Goal: Contribute content: Contribute content

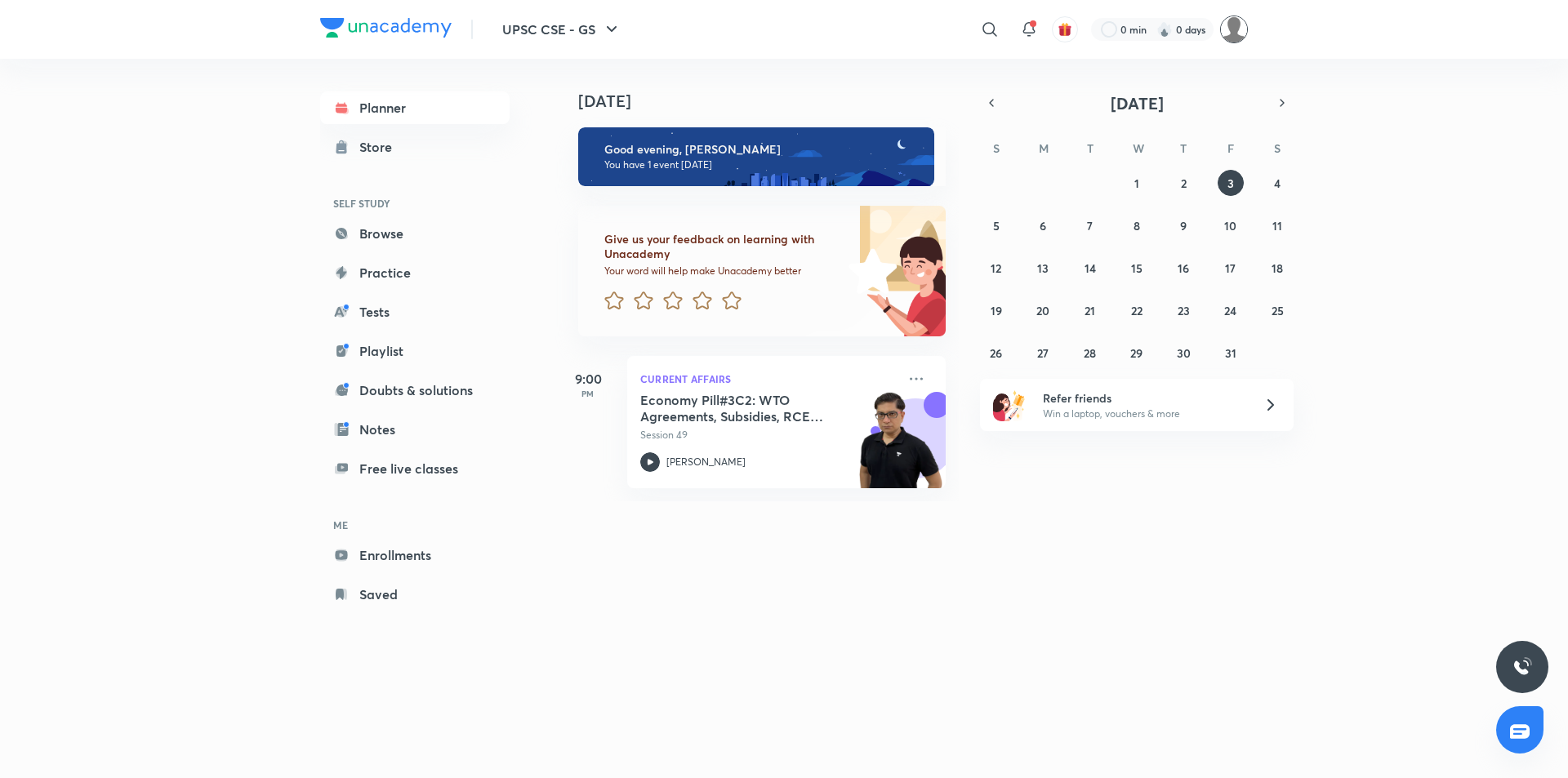
click at [1230, 37] on img at bounding box center [1233, 29] width 28 height 28
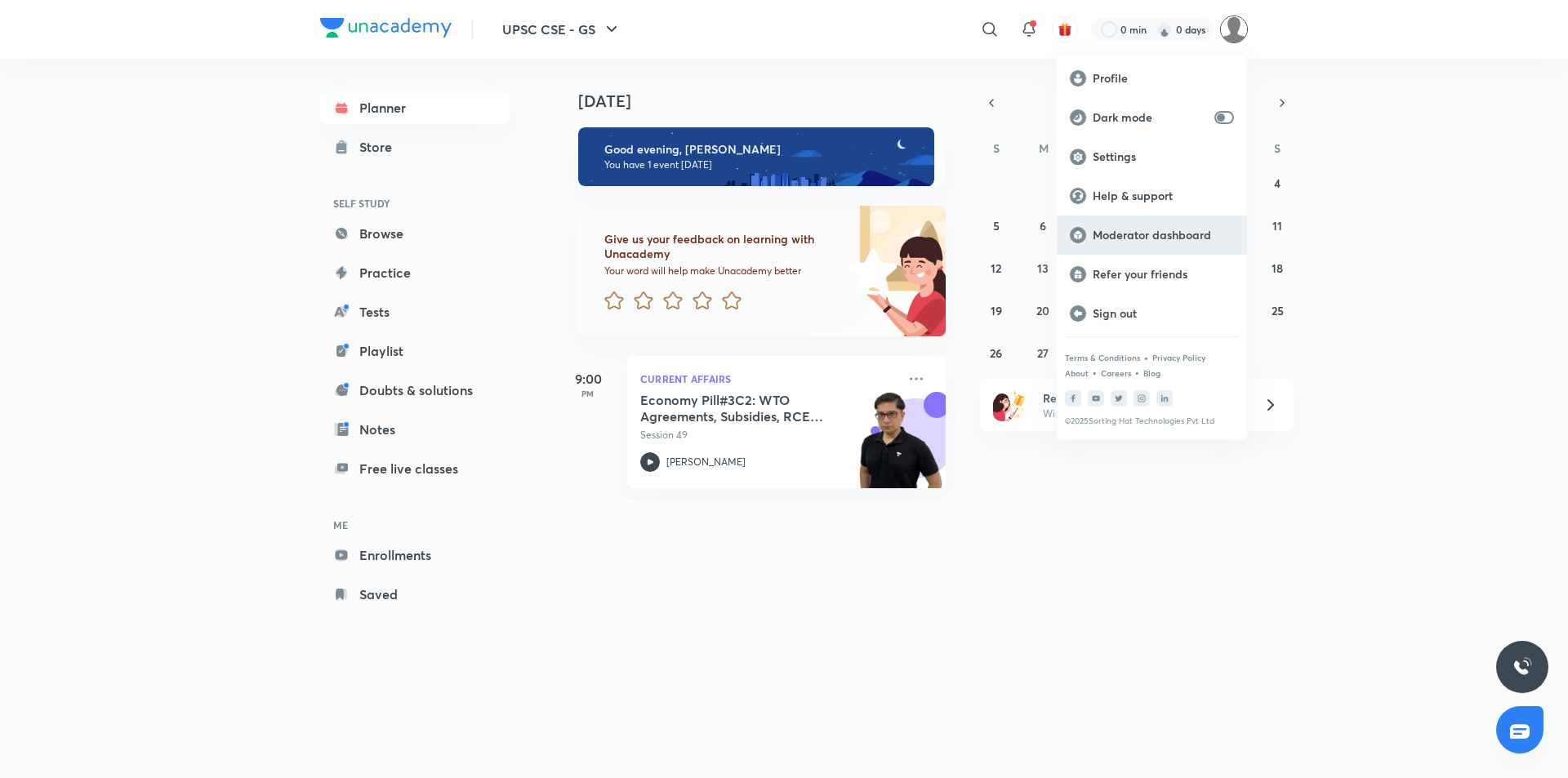
click at [1164, 228] on p "Moderator dashboard" at bounding box center [1162, 235] width 141 height 14
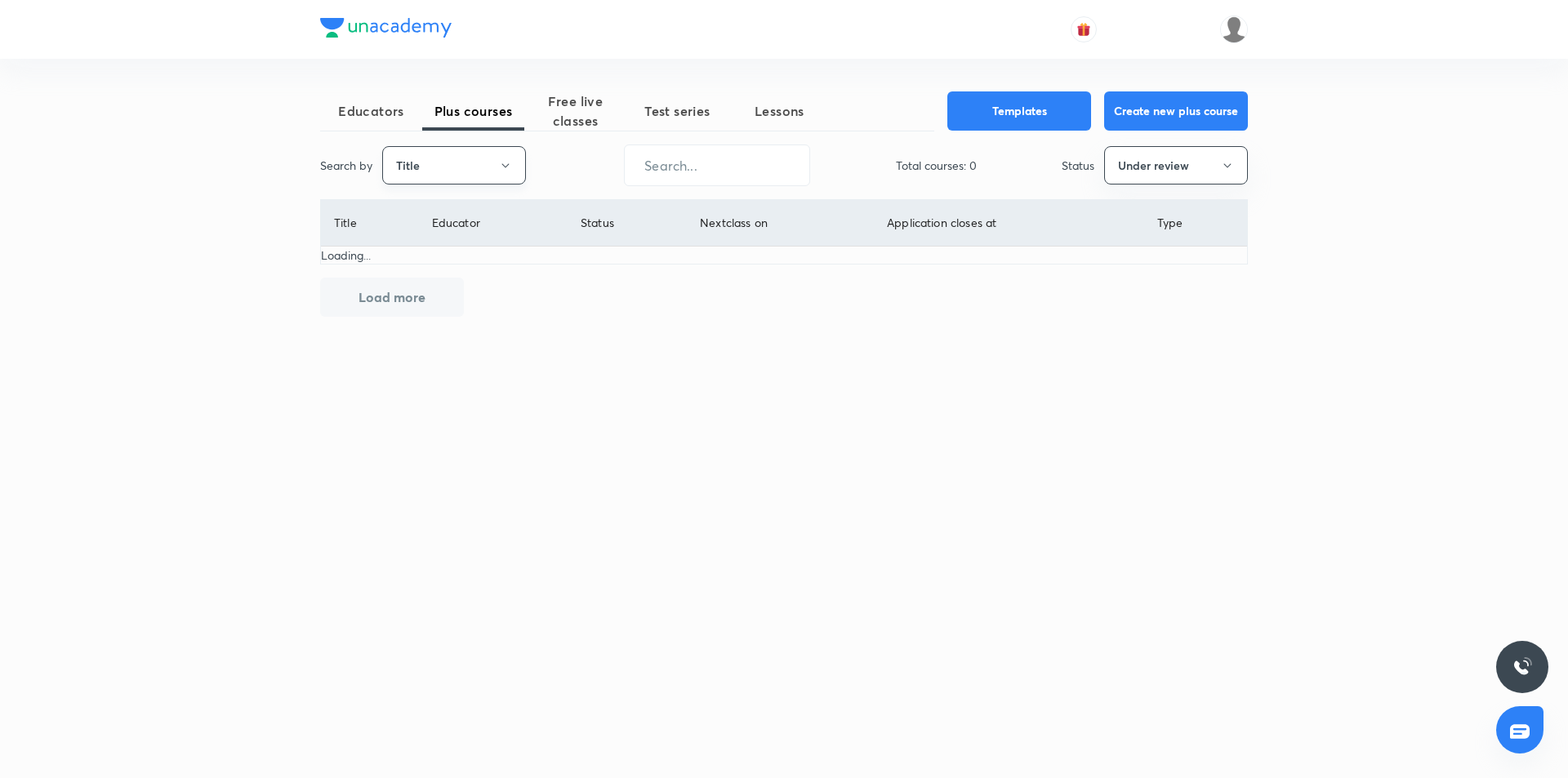
click at [491, 178] on button "Title" at bounding box center [454, 165] width 144 height 39
click at [478, 239] on span "Username" at bounding box center [454, 245] width 122 height 17
click at [1142, 167] on button "Under review" at bounding box center [1176, 165] width 144 height 39
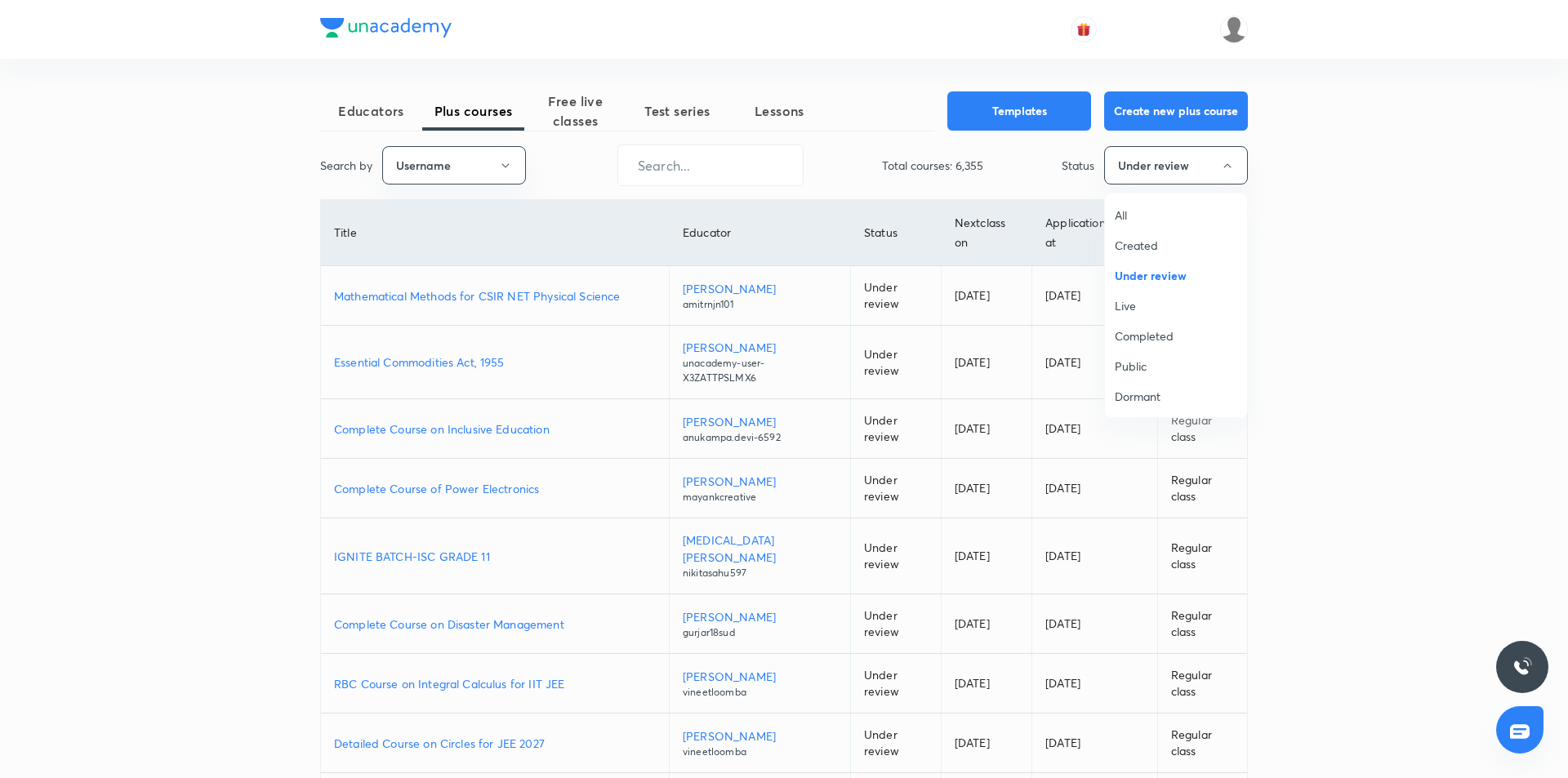
click at [1144, 216] on span "All" at bounding box center [1176, 215] width 122 height 17
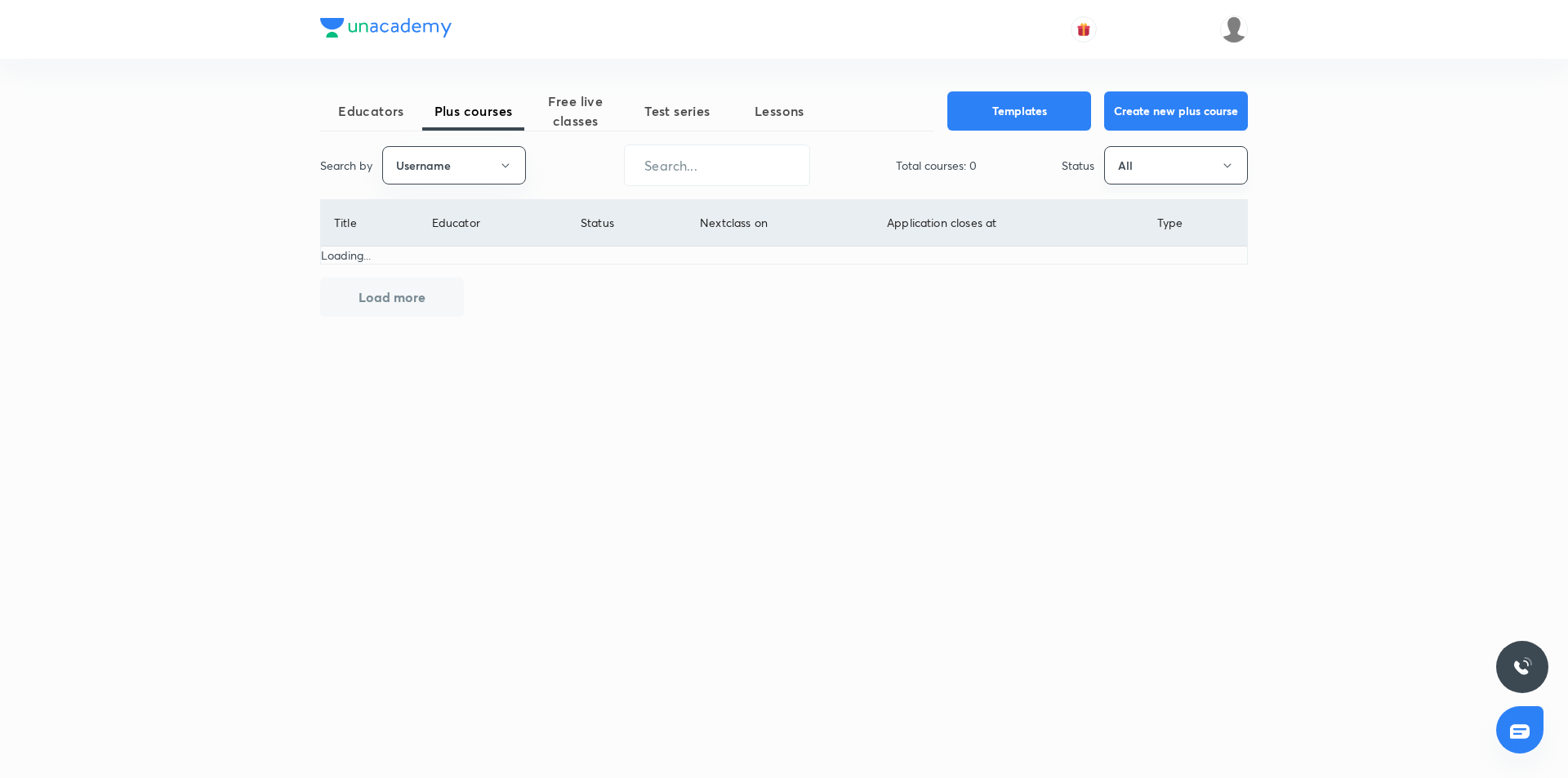
click at [1141, 179] on button "All" at bounding box center [1176, 165] width 144 height 39
click at [1140, 307] on span "Live" at bounding box center [1176, 305] width 122 height 17
click at [665, 158] on input "text" at bounding box center [717, 165] width 184 height 41
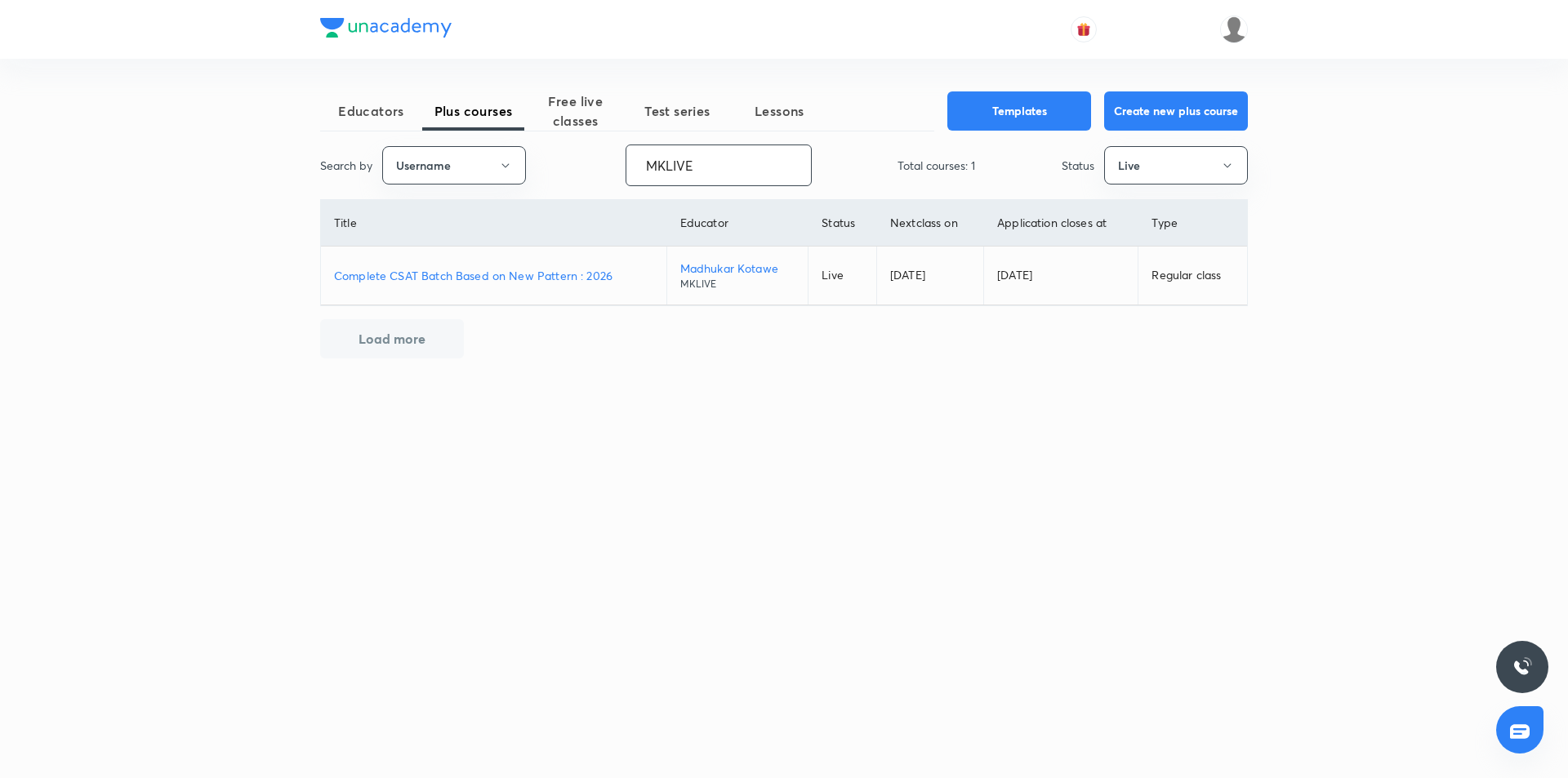
type input "MKLIVE"
click at [484, 267] on p "Complete CSAT Batch Based on New Pattern : 2026" at bounding box center [493, 275] width 319 height 17
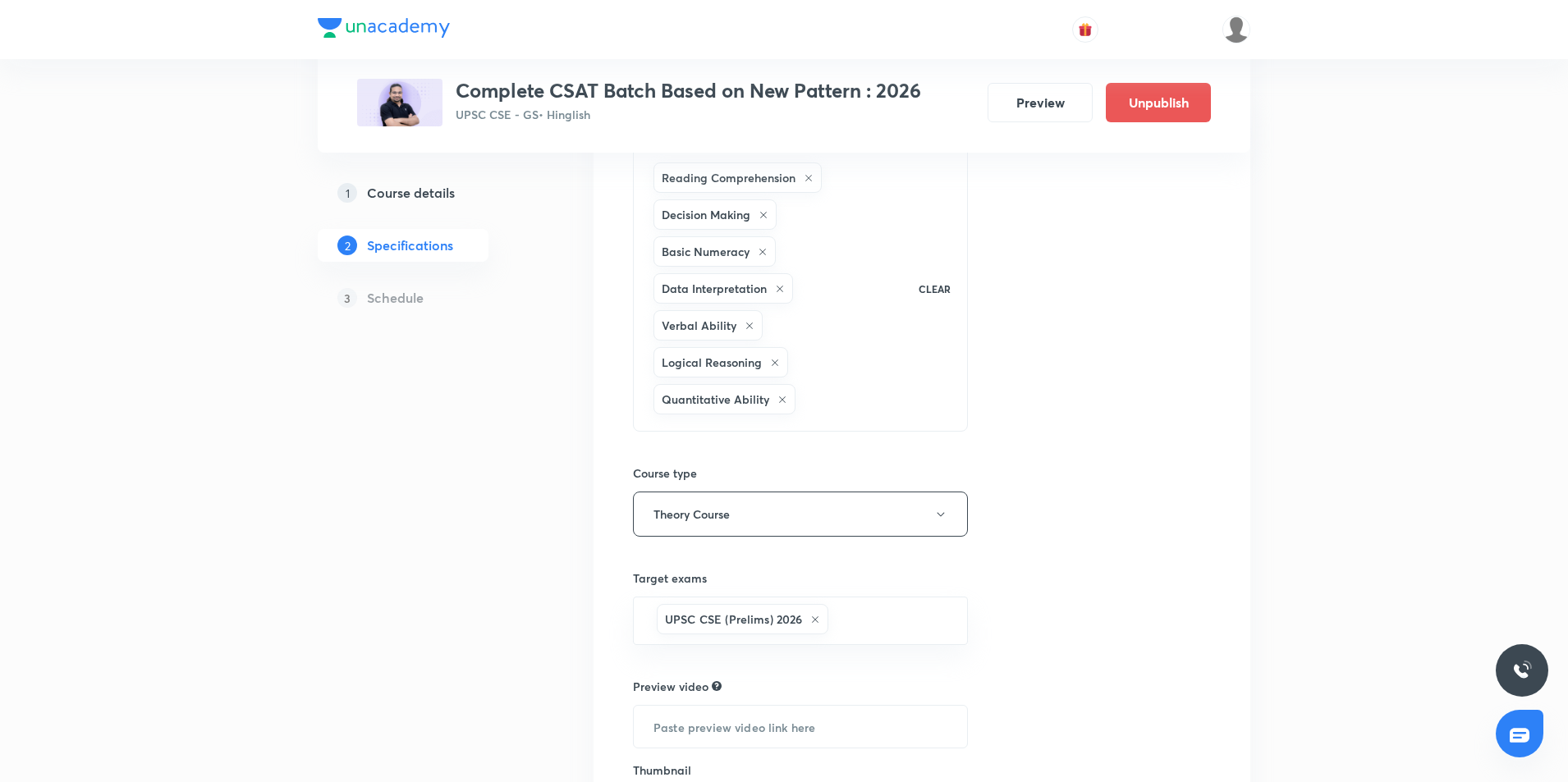
scroll to position [350, 0]
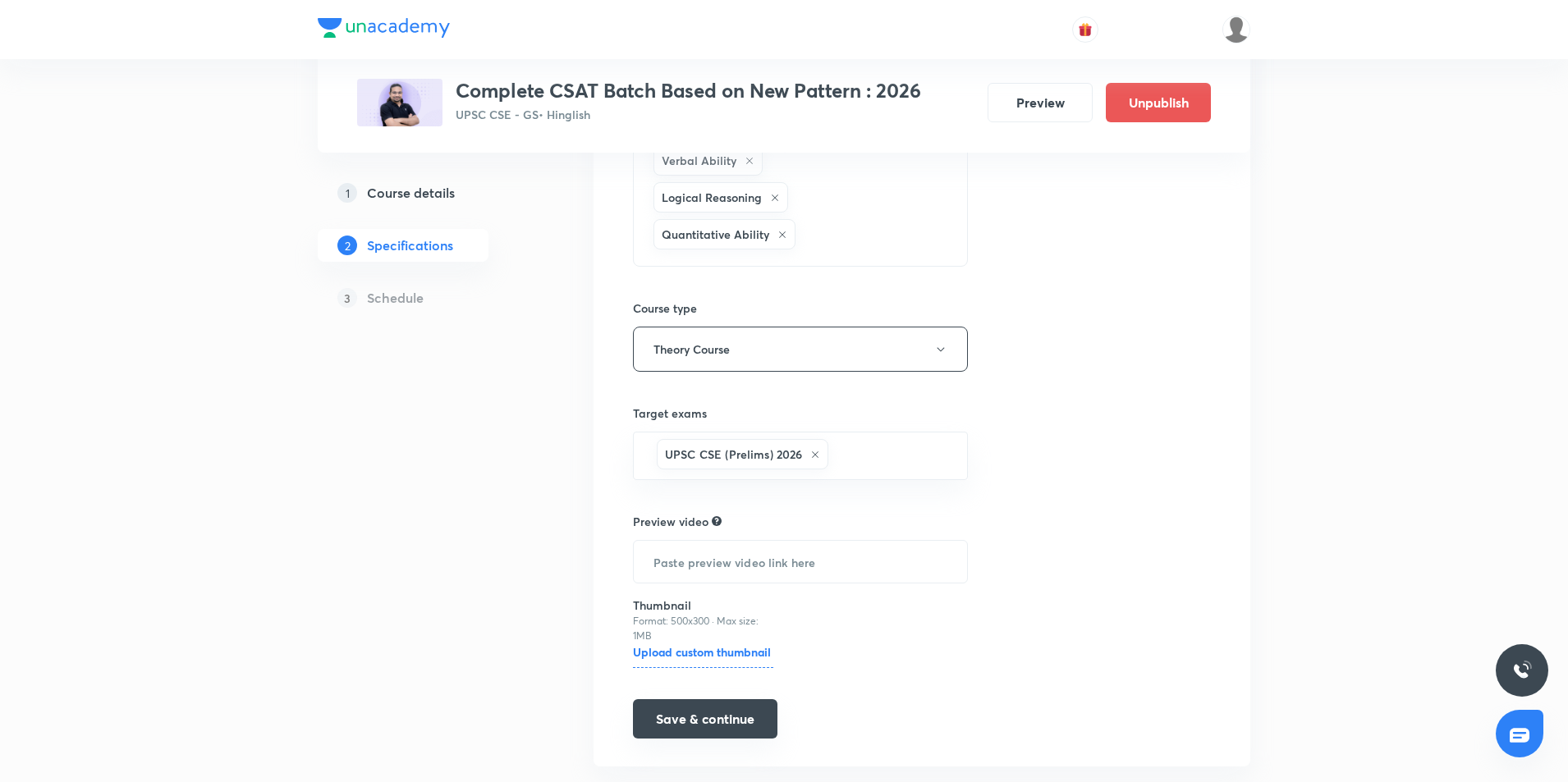
click at [705, 700] on button "Save & continue" at bounding box center [705, 720] width 145 height 40
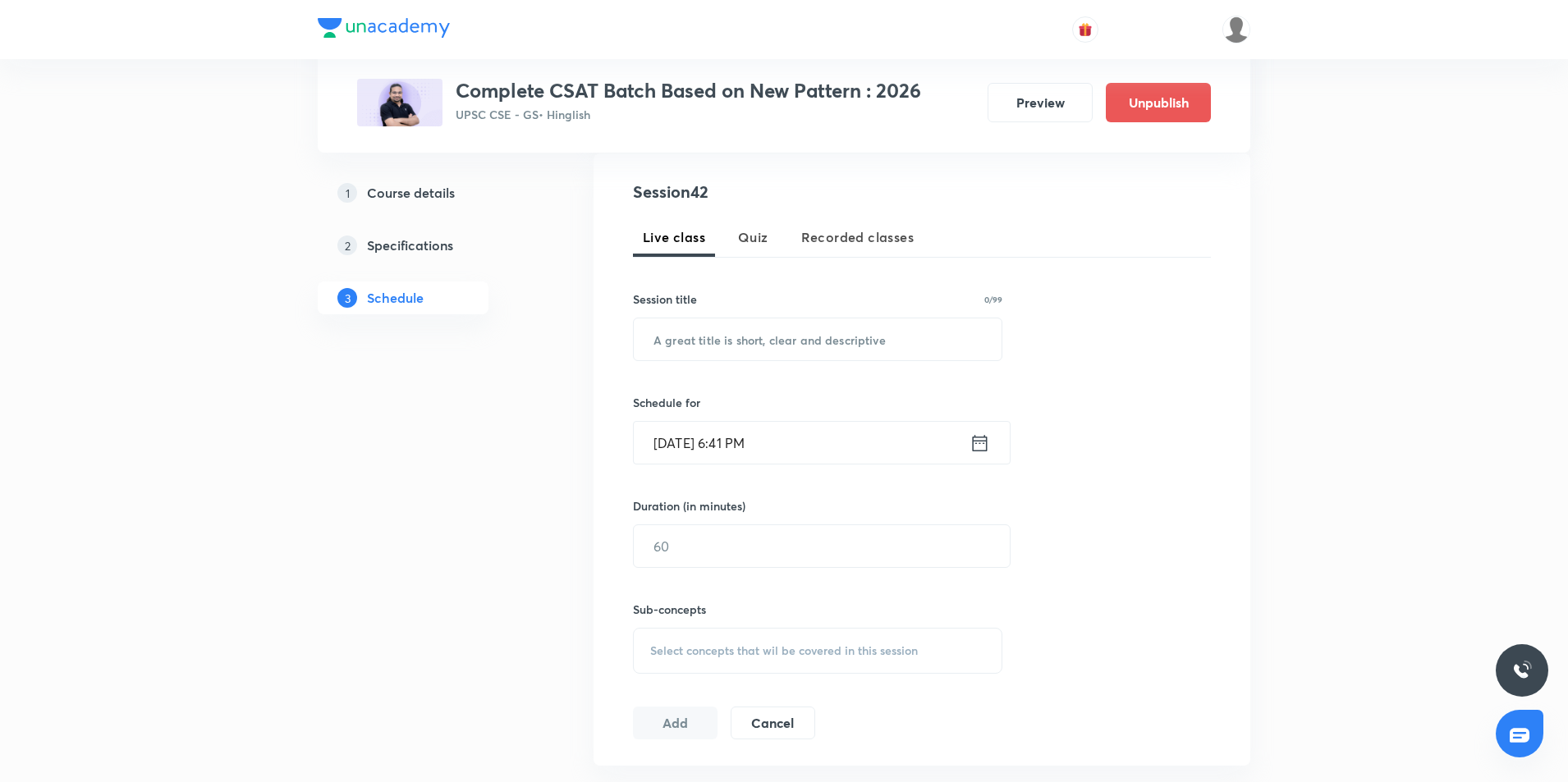
scroll to position [210, 0]
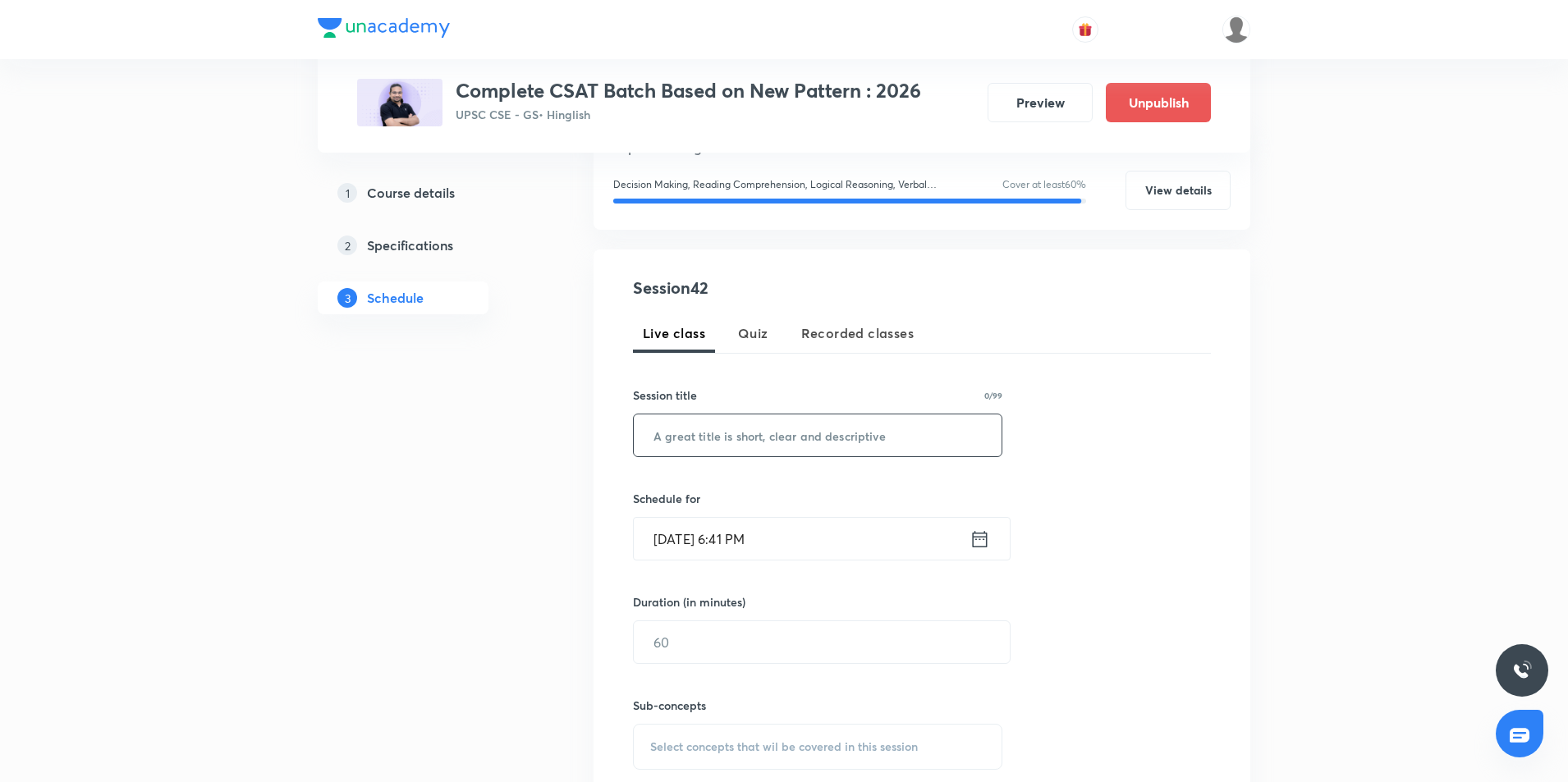
click at [777, 429] on input "text" at bounding box center [817, 435] width 368 height 42
type input "Doubt Clearing Session"
click at [975, 544] on icon at bounding box center [980, 539] width 21 height 23
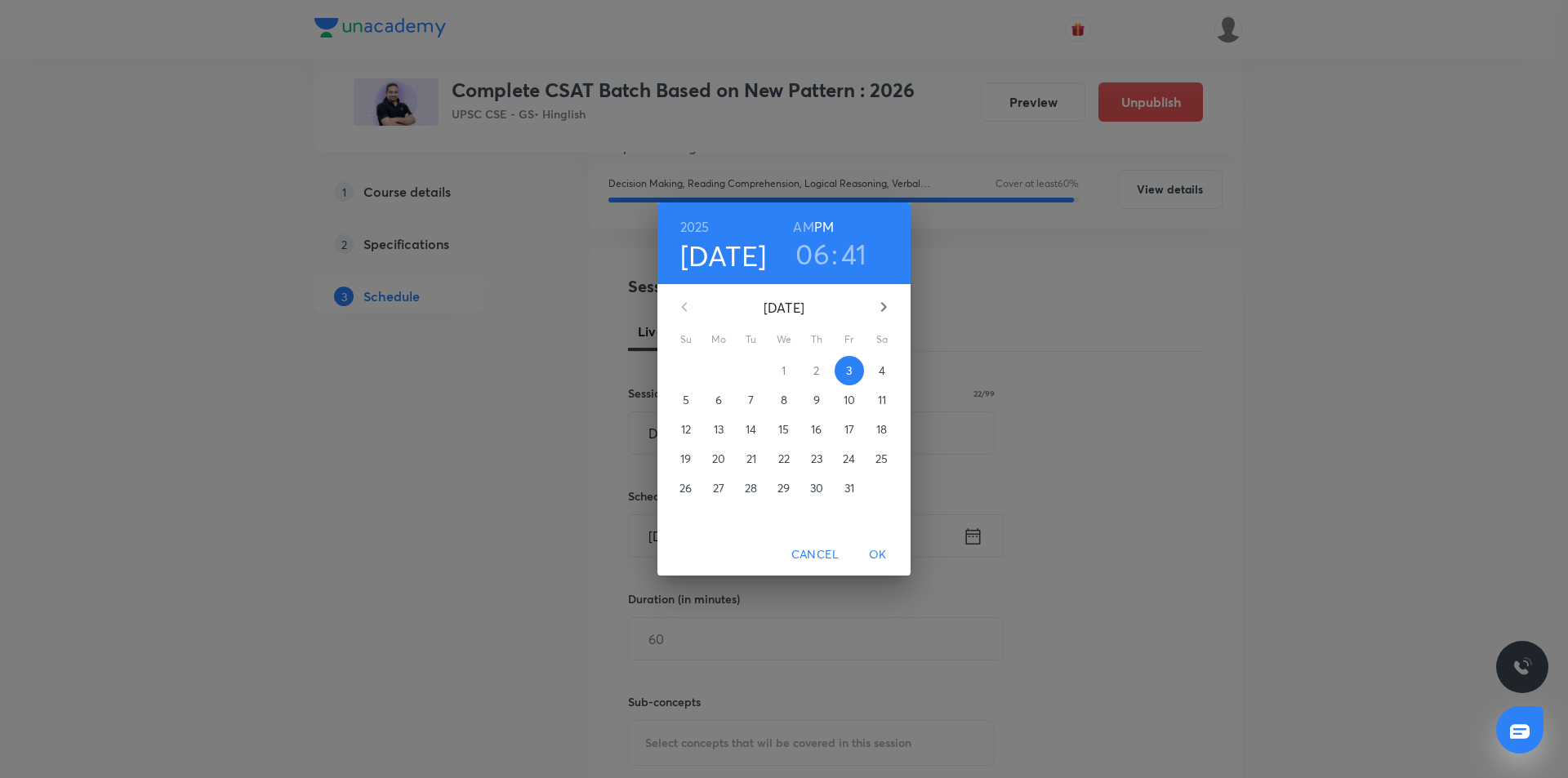
click at [878, 377] on p "4" at bounding box center [881, 371] width 6 height 16
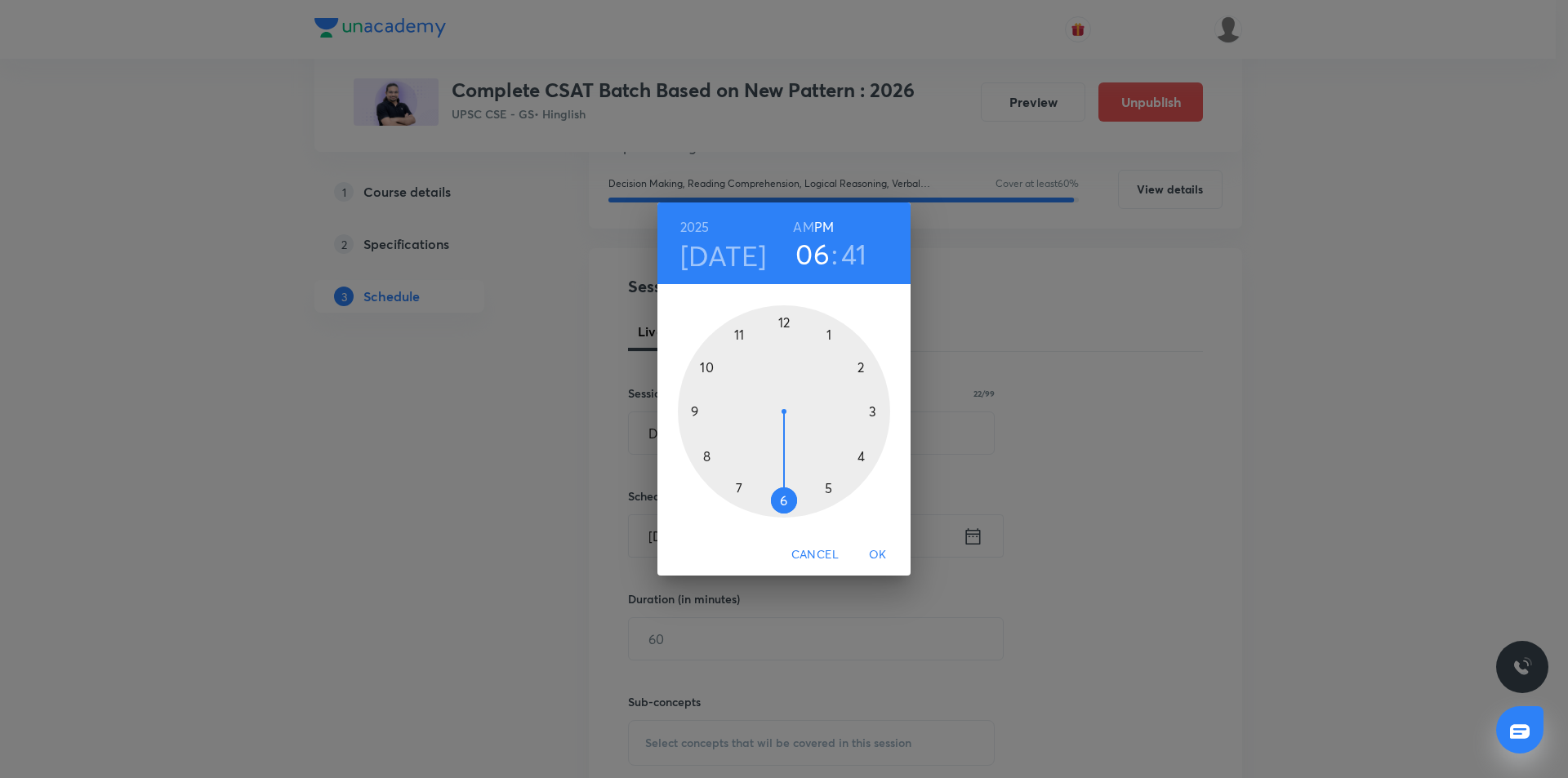
click at [806, 225] on h6 "AM" at bounding box center [803, 226] width 21 height 22
click at [809, 246] on h3 "06" at bounding box center [813, 254] width 34 height 34
drag, startPoint x: 774, startPoint y: 488, endPoint x: 703, endPoint y: 420, distance: 98.3
click at [703, 420] on div at bounding box center [784, 411] width 212 height 212
drag, startPoint x: 701, startPoint y: 452, endPoint x: 783, endPoint y: 494, distance: 92.1
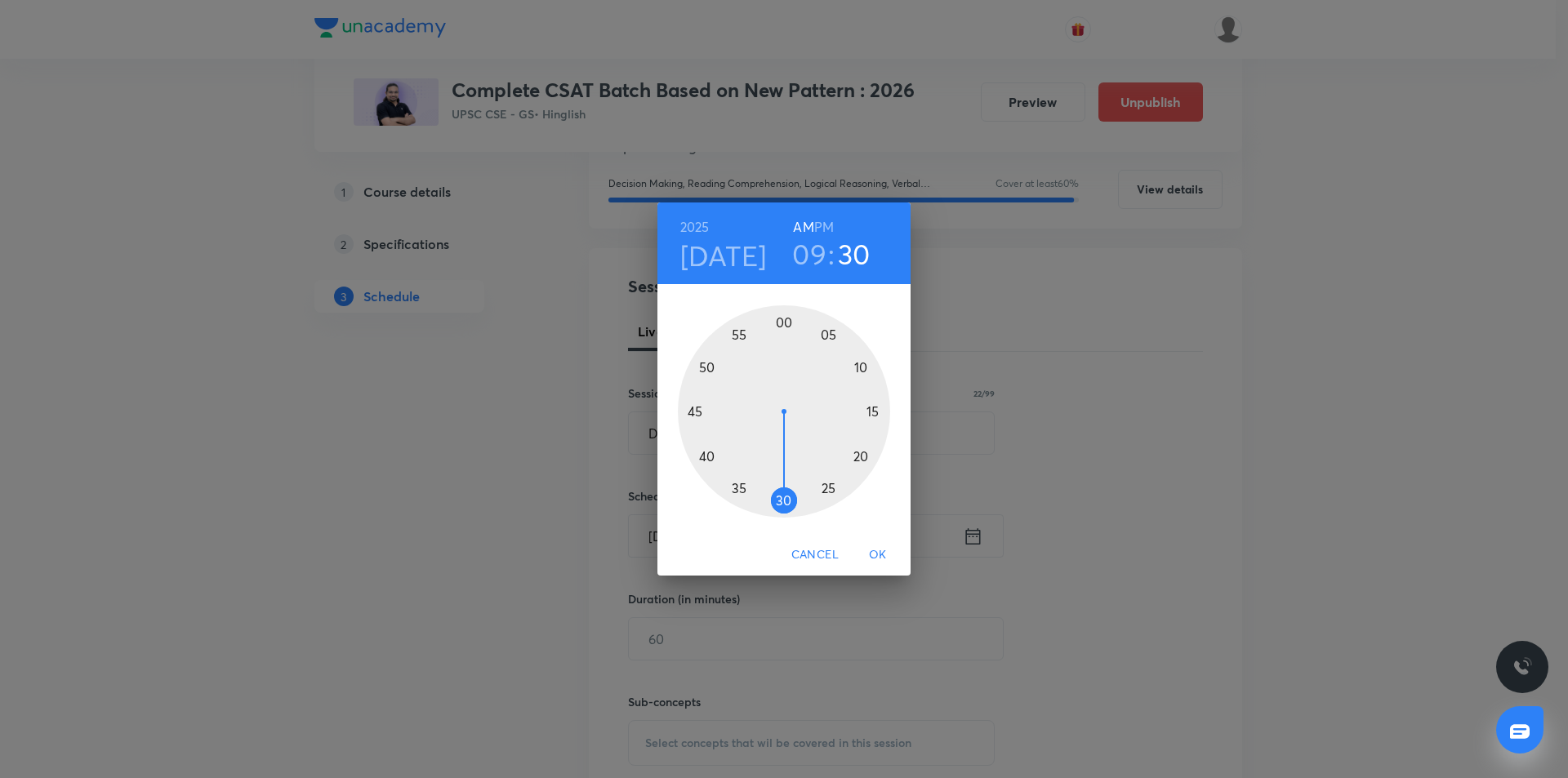
click at [783, 494] on div at bounding box center [784, 411] width 212 height 212
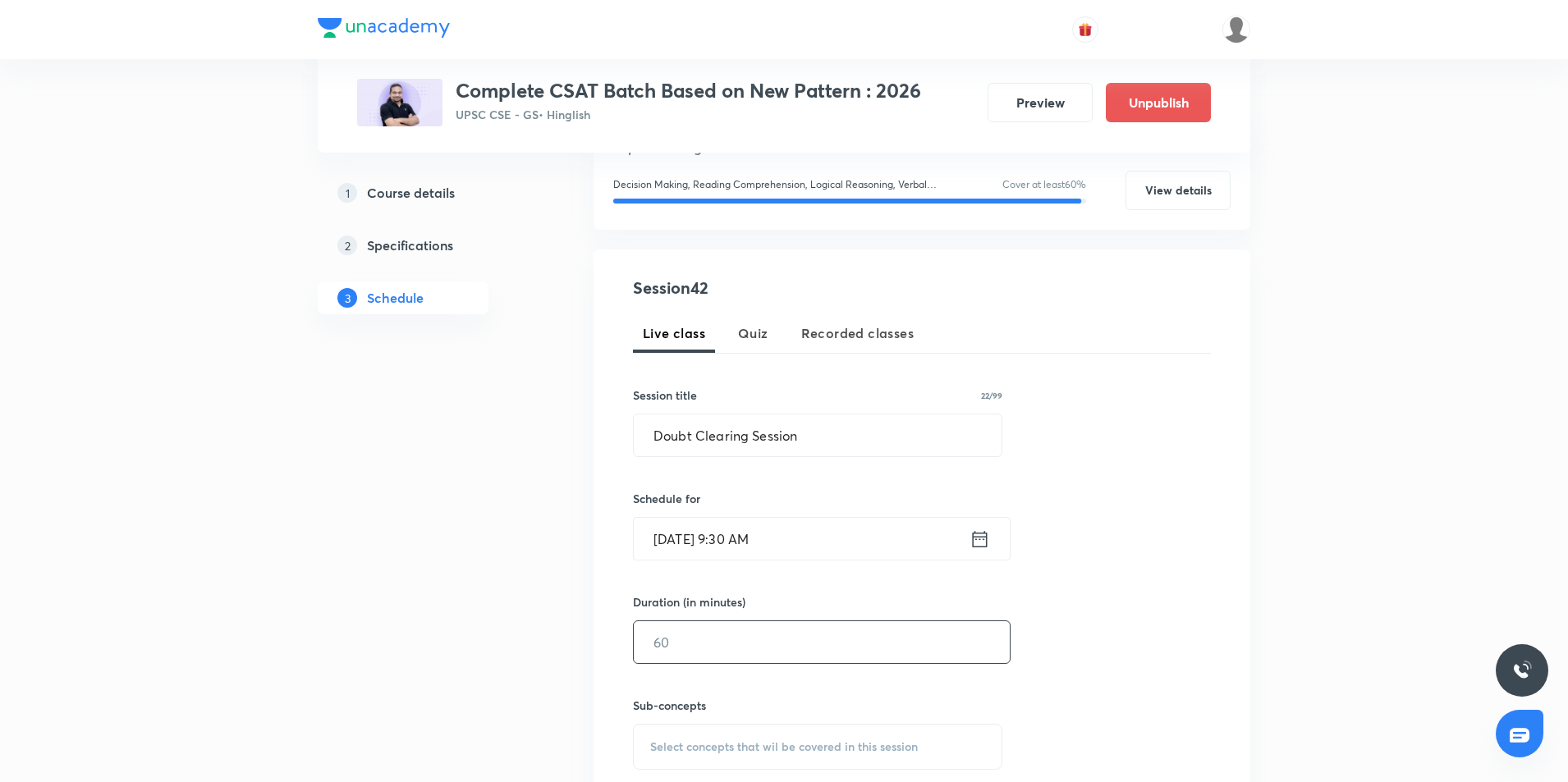
click at [705, 643] on input "text" at bounding box center [822, 642] width 376 height 42
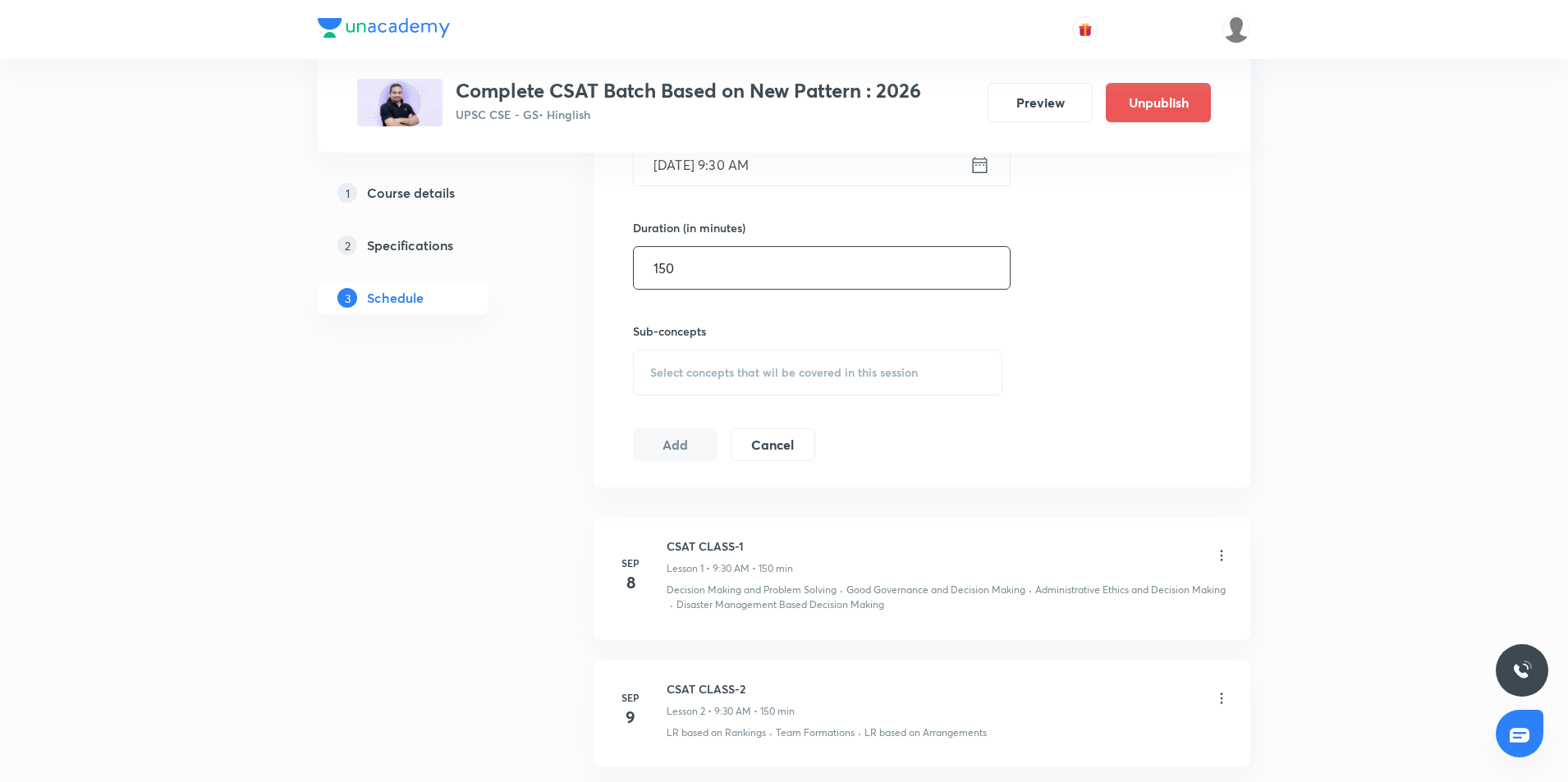
scroll to position [686, 0]
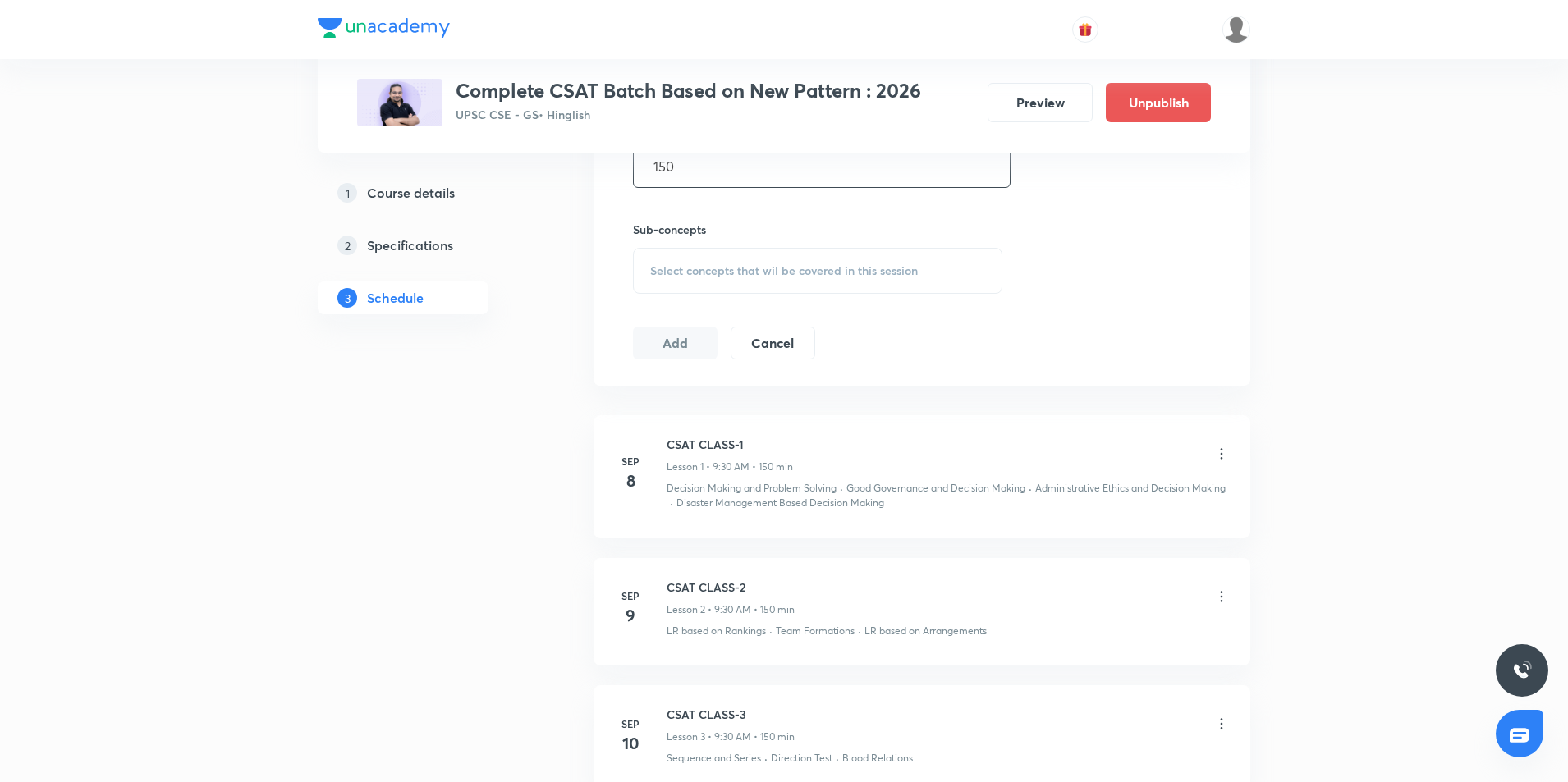
type input "150"
click at [945, 274] on div "Select concepts that wil be covered in this session" at bounding box center [817, 271] width 369 height 46
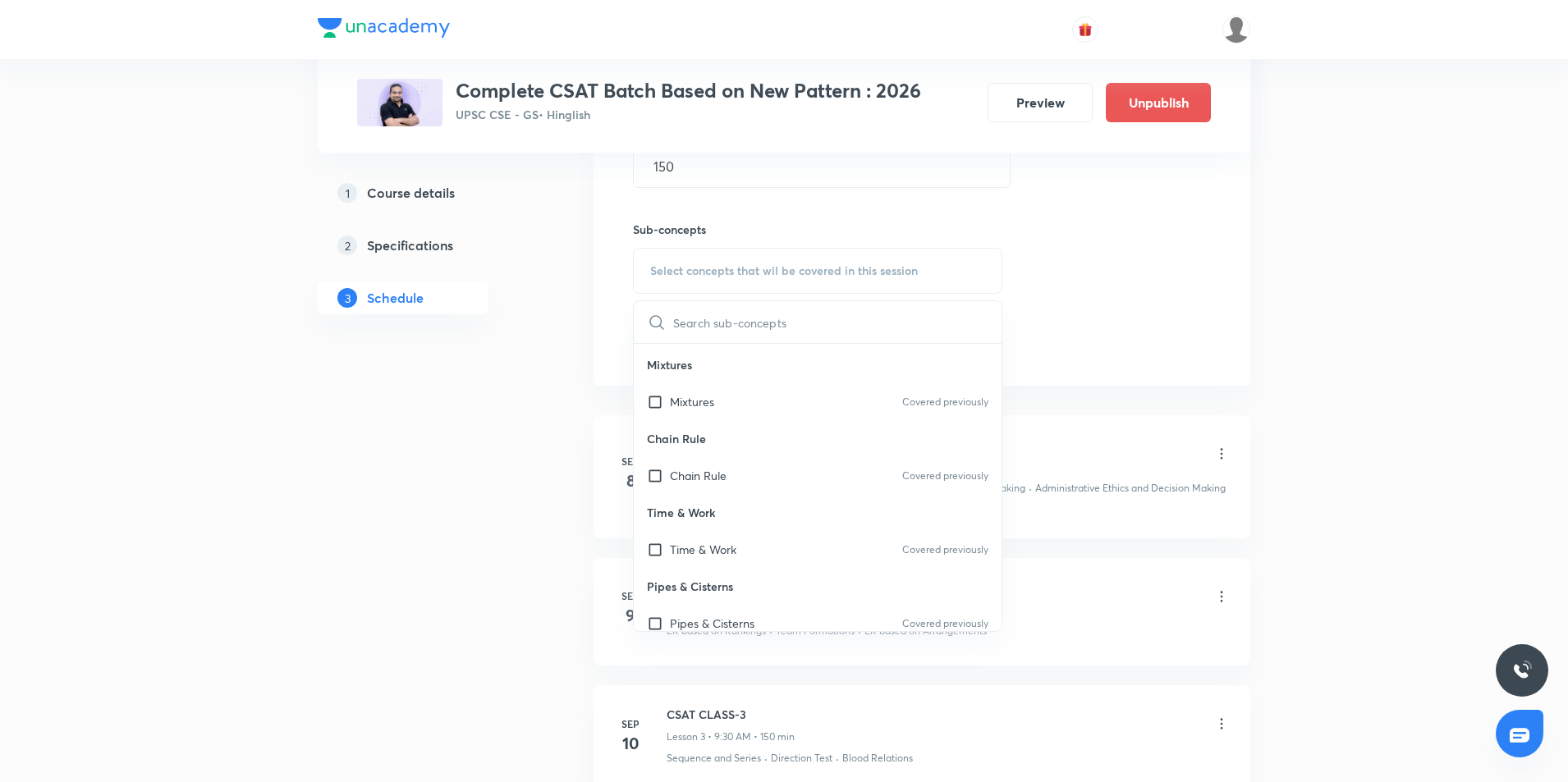
scroll to position [2906, 0]
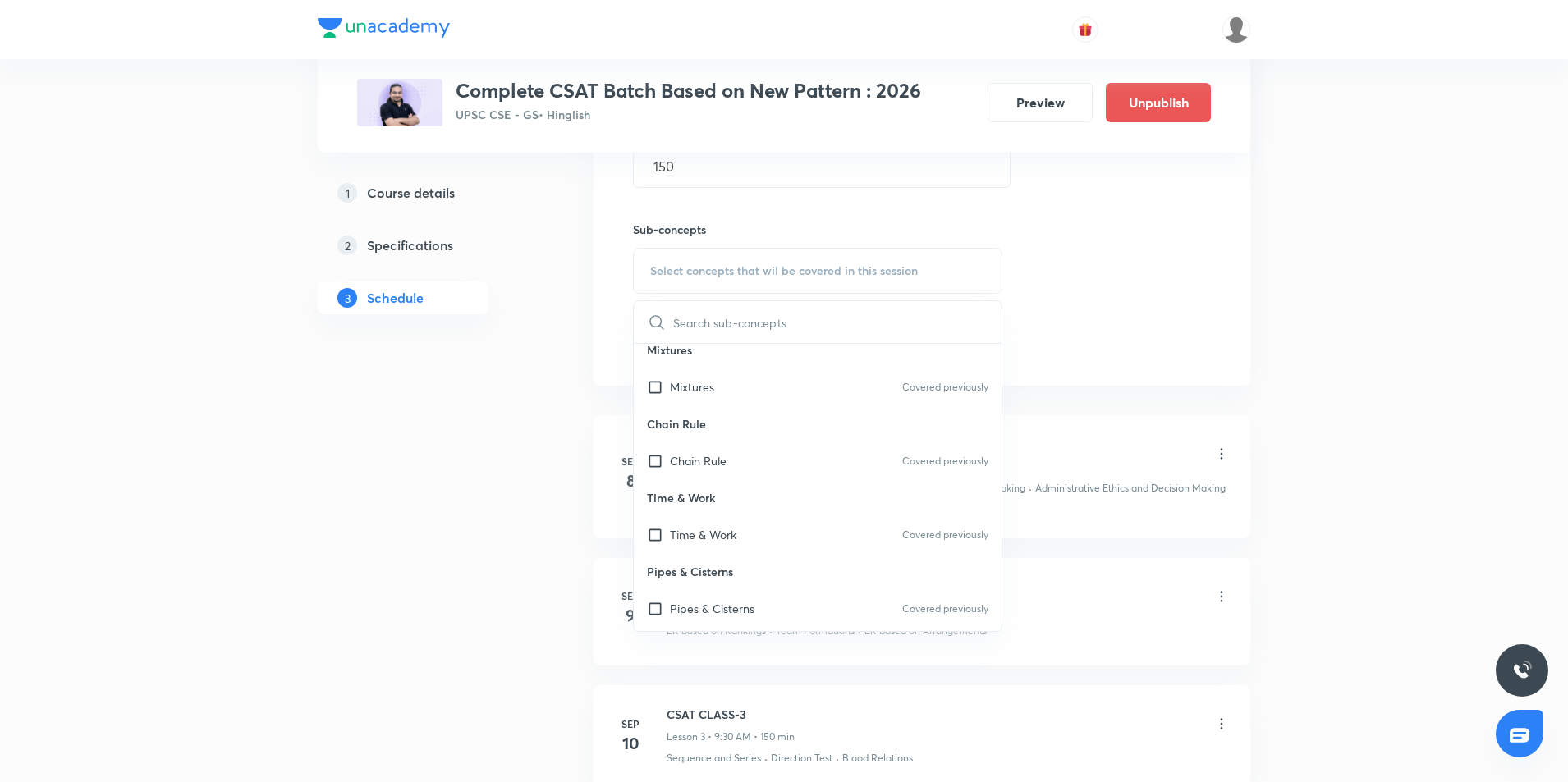
drag, startPoint x: 694, startPoint y: 545, endPoint x: 686, endPoint y: 528, distance: 18.8
click at [692, 542] on div "Time & Work Covered previously" at bounding box center [817, 535] width 368 height 37
checkbox input "true"
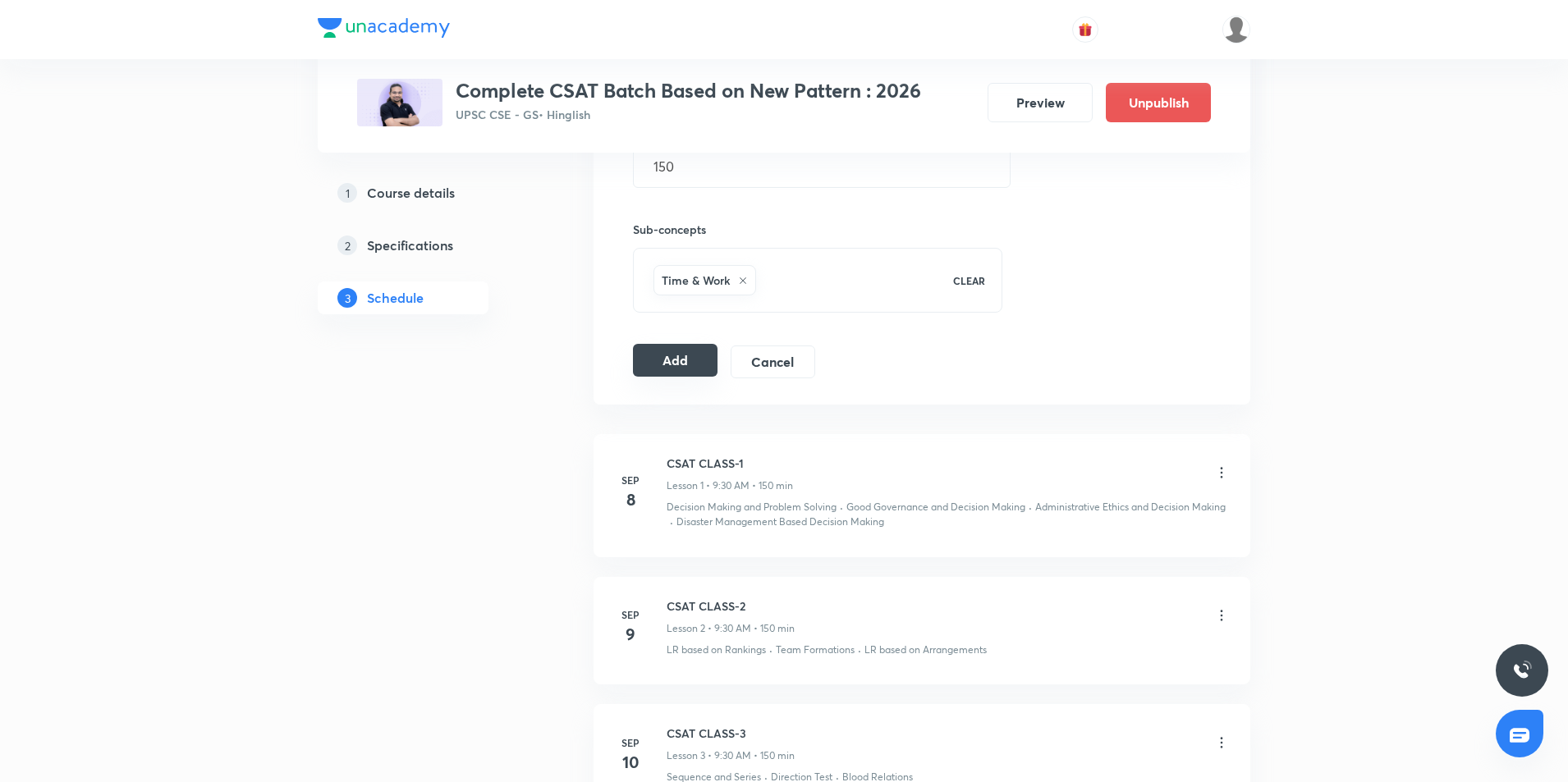
click at [697, 360] on button "Add" at bounding box center [676, 360] width 85 height 33
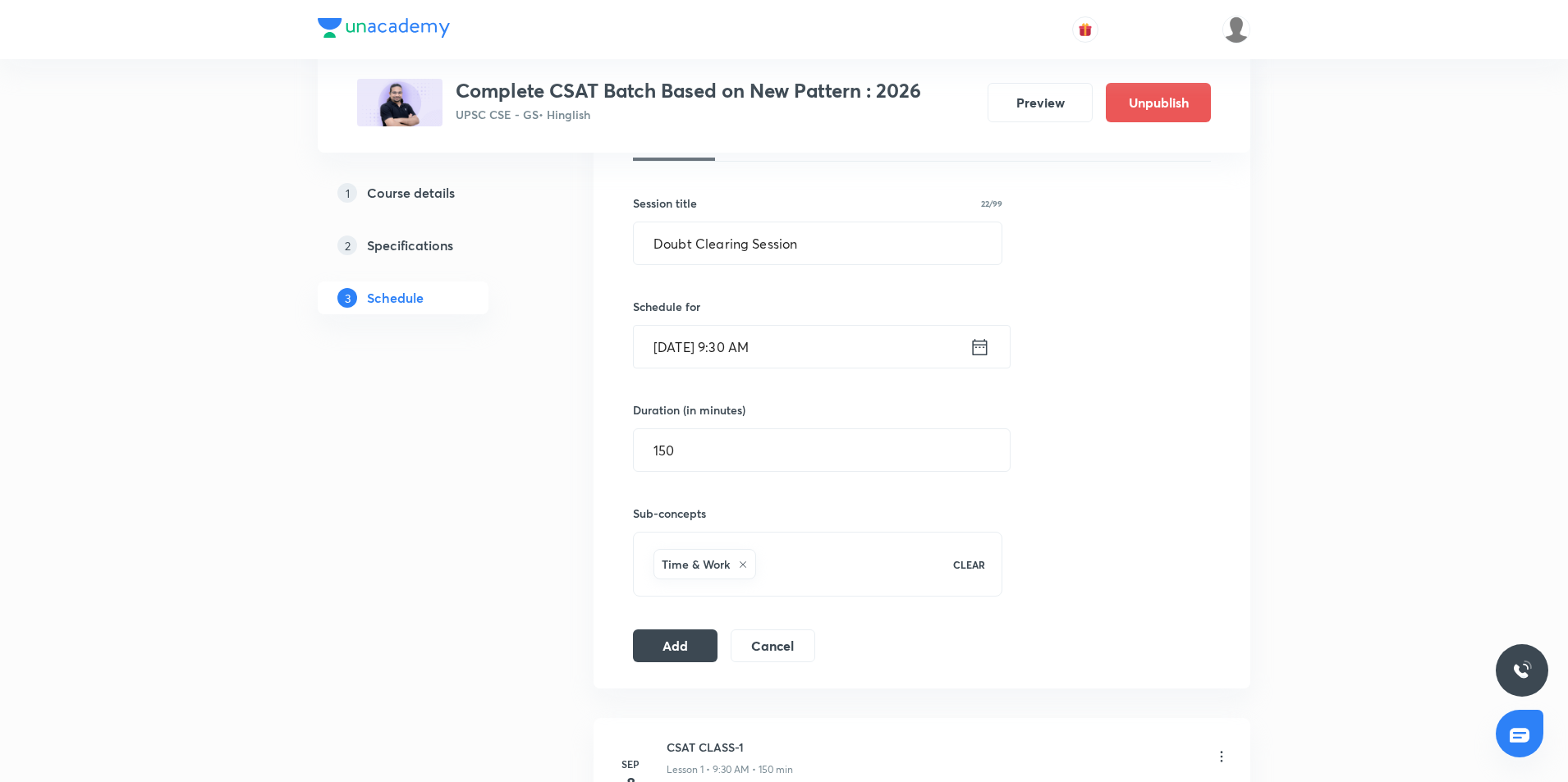
scroll to position [389, 0]
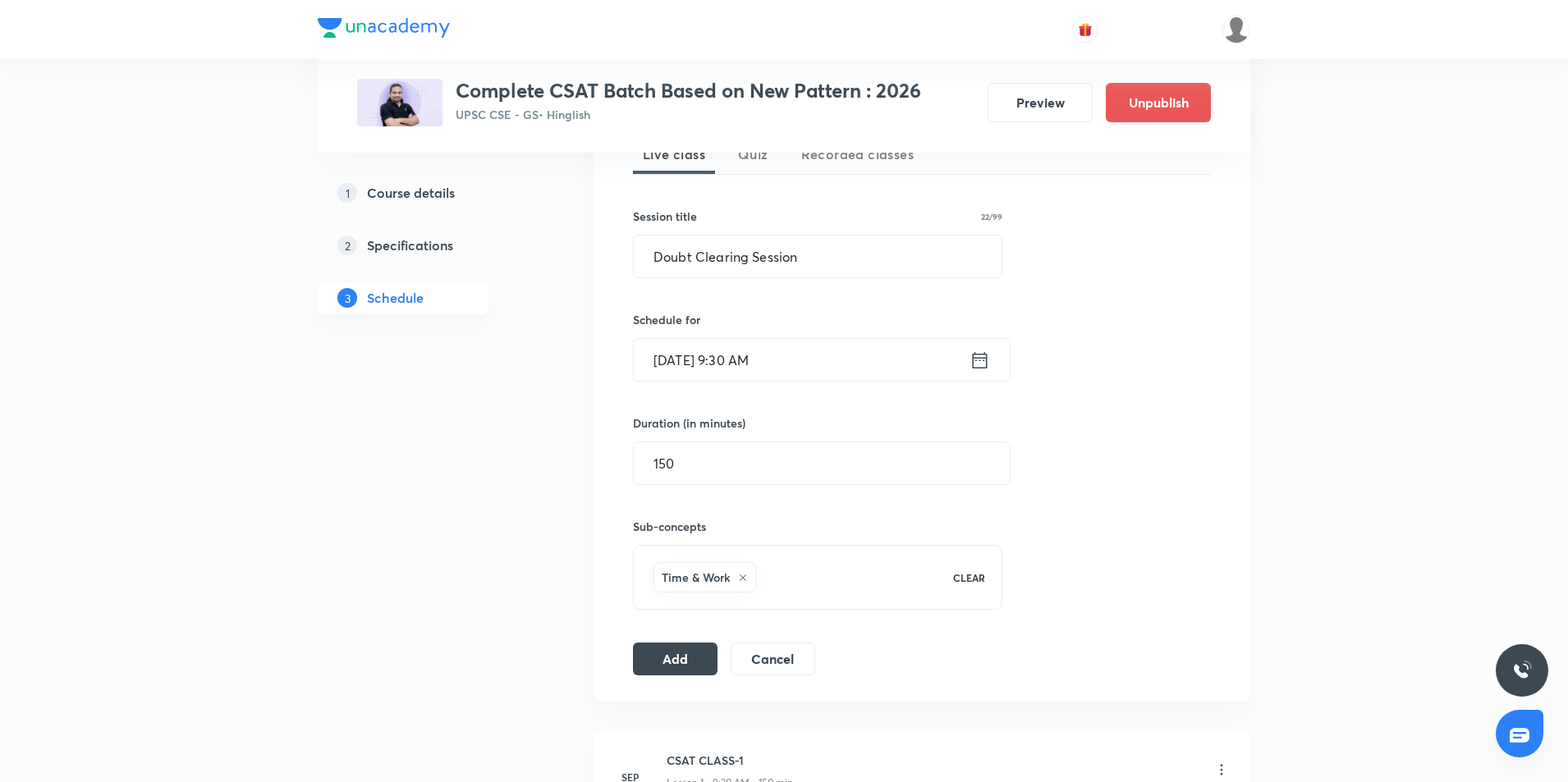
click at [722, 677] on div "Session 42 Live class Quiz Recorded classes Session title 22/99 Doubt Clearing …" at bounding box center [921, 386] width 657 height 631
click at [672, 673] on button "Add" at bounding box center [676, 657] width 85 height 33
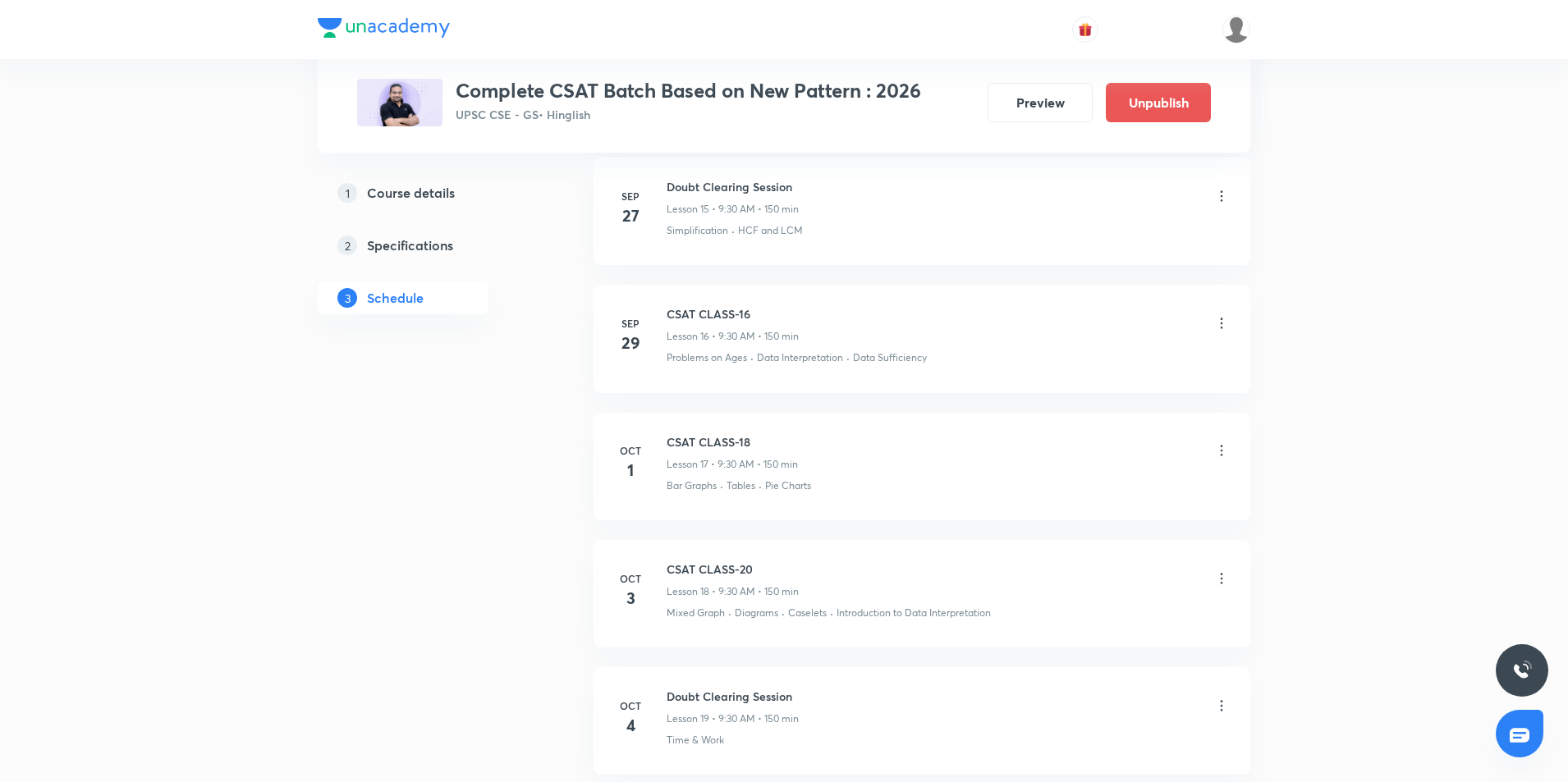
scroll to position [2883, 0]
